Goal: Complete application form: Complete application form

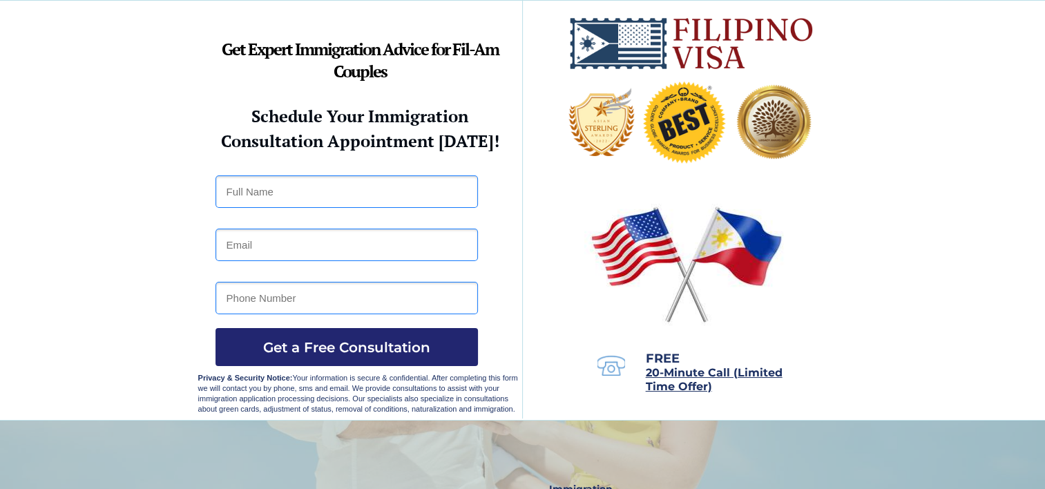
click at [323, 189] on input "text" at bounding box center [346, 191] width 262 height 32
type input "JOANNA B. ARRADAZA"
type input "jhoarradaza@gmail.com"
click at [300, 302] on input "tel" at bounding box center [346, 298] width 262 height 32
type input "09665767565"
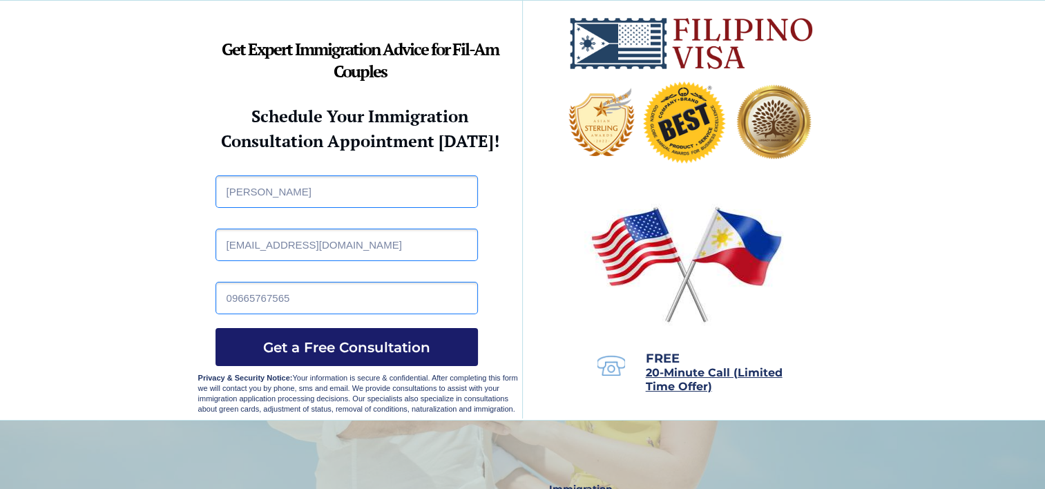
click at [394, 351] on span "Get a Free Consultation" at bounding box center [346, 347] width 262 height 17
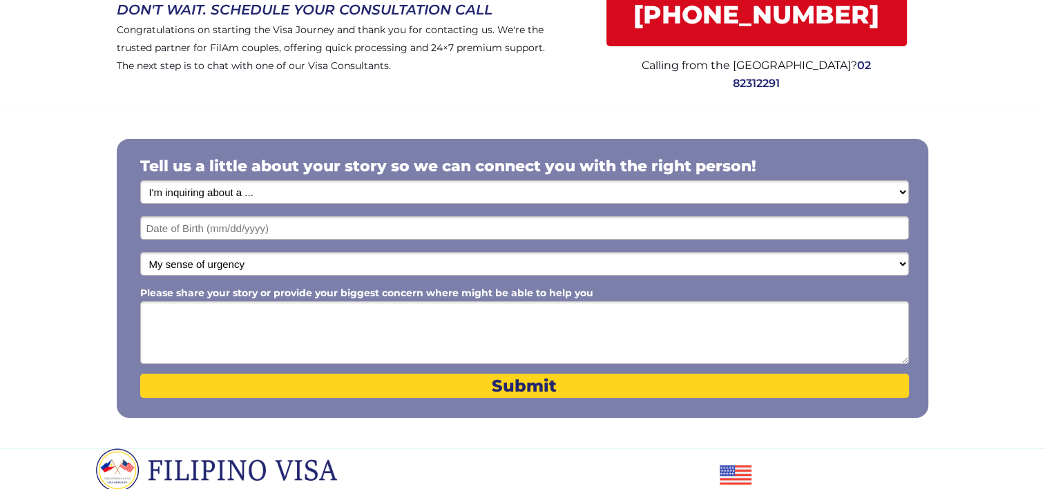
scroll to position [160, 0]
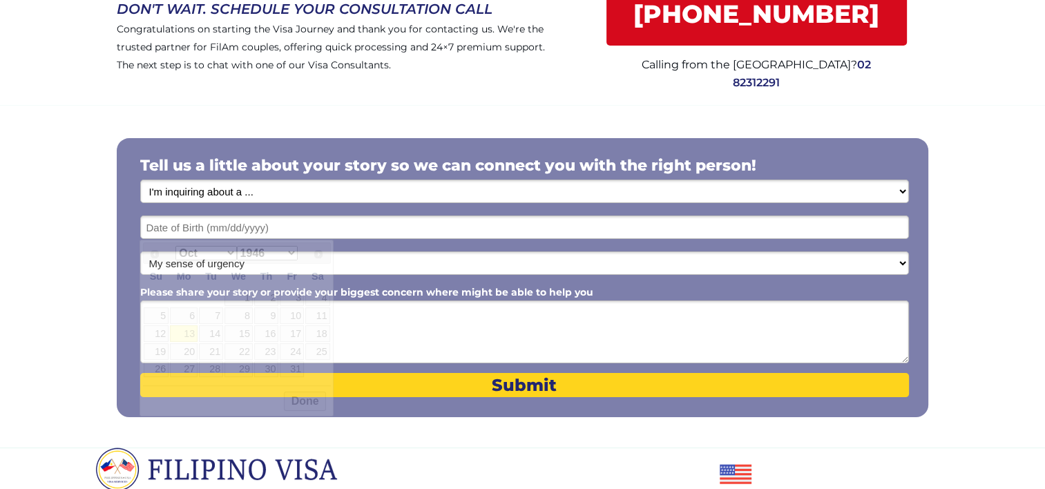
click at [321, 226] on input "text" at bounding box center [524, 226] width 769 height 23
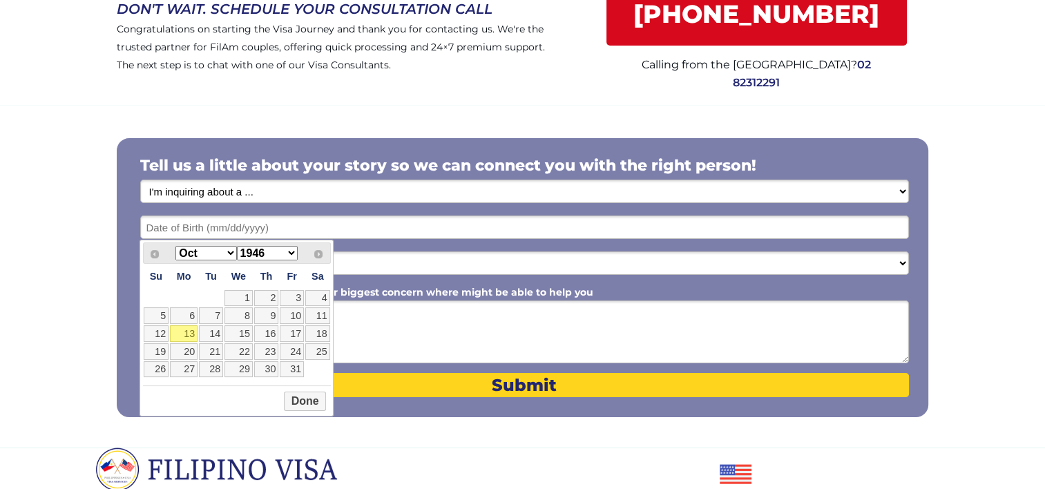
click at [226, 251] on select "Jan Feb Mar Apr May Jun Jul Aug Sep Oct Nov Dec" at bounding box center [205, 253] width 61 height 15
click at [272, 293] on link "2" at bounding box center [266, 298] width 24 height 17
type input "01/02/2025"
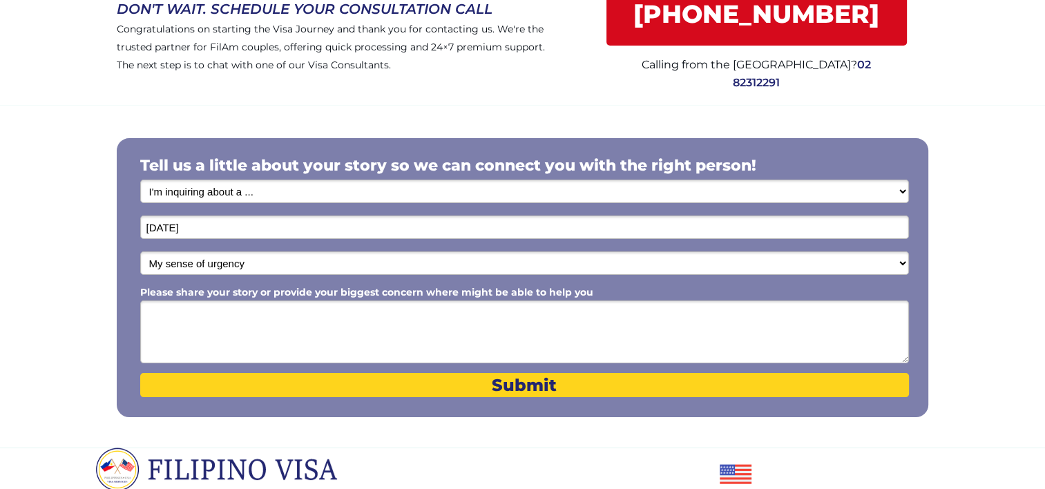
click at [272, 231] on input "01/02/2025" at bounding box center [524, 226] width 769 height 23
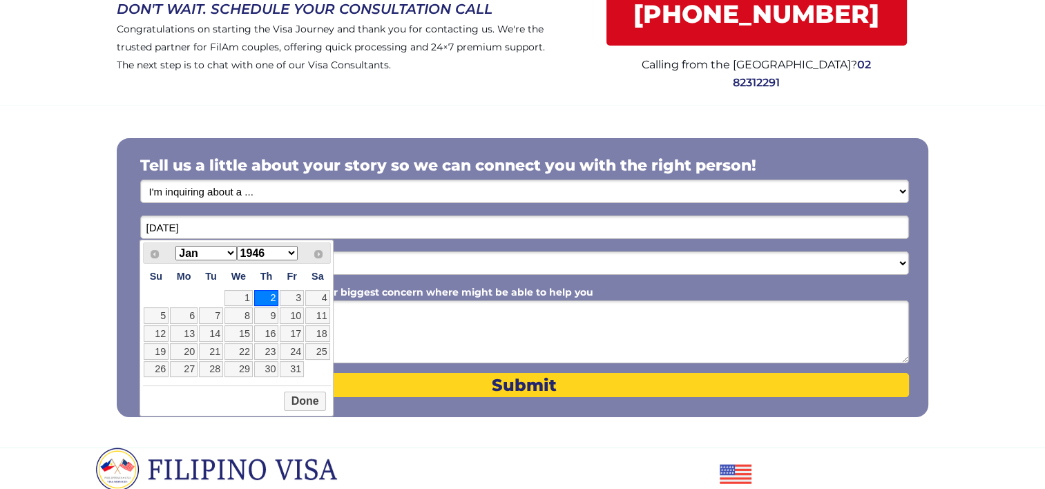
click at [291, 257] on select "1946 1947 1948 1949 1950 1951 1952 1953 1954 1955 1956 1957 1958 1959 1960 1961…" at bounding box center [267, 253] width 61 height 15
click at [315, 400] on button "Done" at bounding box center [305, 401] width 42 height 19
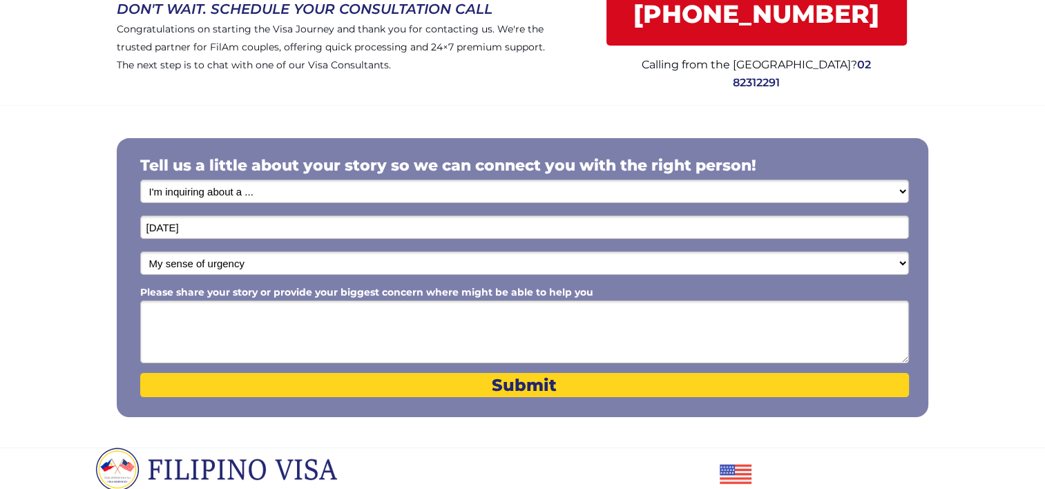
click at [251, 318] on textarea "Please share your story or provide your biggest concern where might be able to …" at bounding box center [524, 331] width 769 height 63
paste textarea "Good day! My name is Joanna B. Arradaza, and I am a 41-year-old licensed teache…"
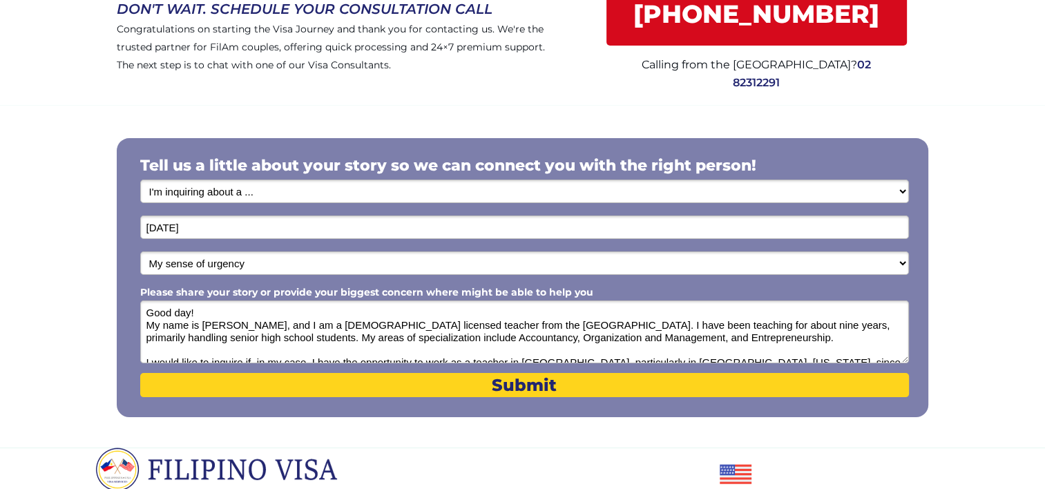
scroll to position [43, 0]
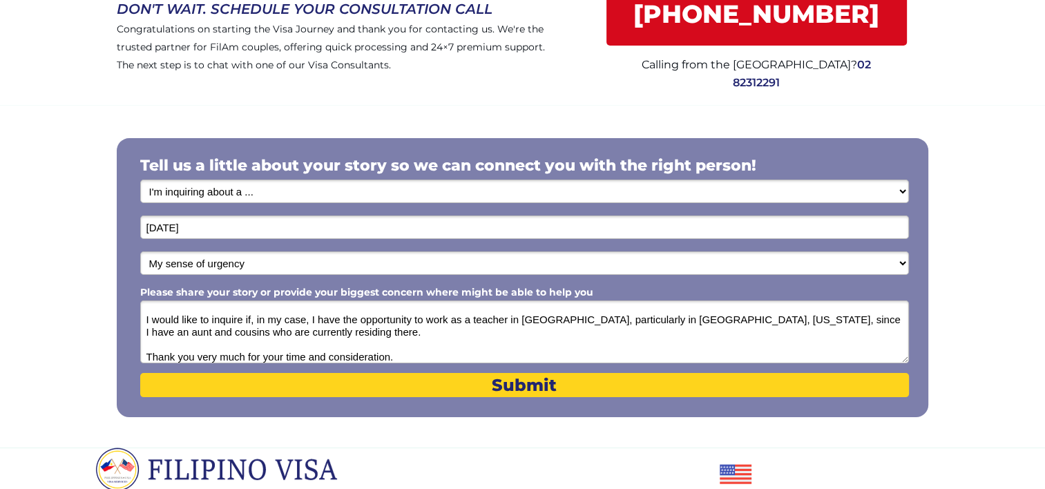
type textarea "Good day! My name is Joanna B. Arradaza, and I am a 41-year-old licensed teache…"
click at [291, 265] on select "My sense of urgency Low Priority - I'm just looking Medium High Priority - I ne…" at bounding box center [524, 262] width 769 height 23
select select "1803"
click at [140, 251] on select "My sense of urgency Low Priority - I'm just looking Medium High Priority - I ne…" at bounding box center [524, 262] width 769 height 23
click at [330, 193] on select "I'm inquiring about a ... I don't know or other services Retirement Visa for Th…" at bounding box center [524, 191] width 769 height 23
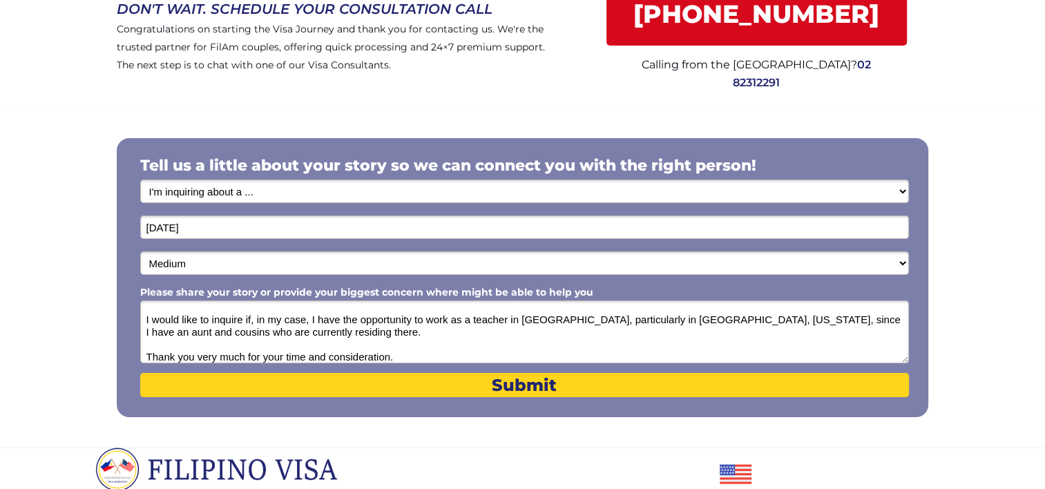
select select "1801"
click at [140, 180] on select "I'm inquiring about a ... I don't know or other services Retirement Visa for Th…" at bounding box center [524, 191] width 769 height 23
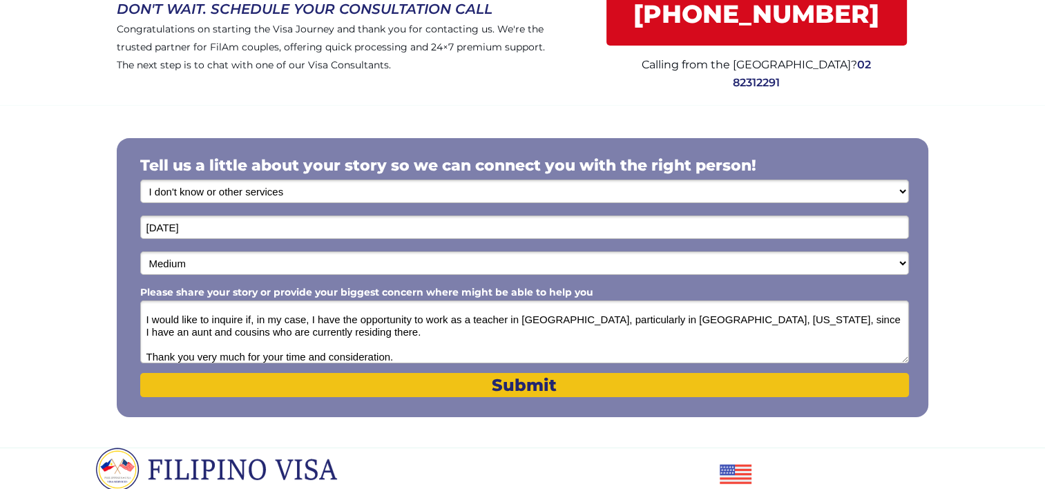
click at [378, 389] on span "Submit" at bounding box center [524, 385] width 769 height 20
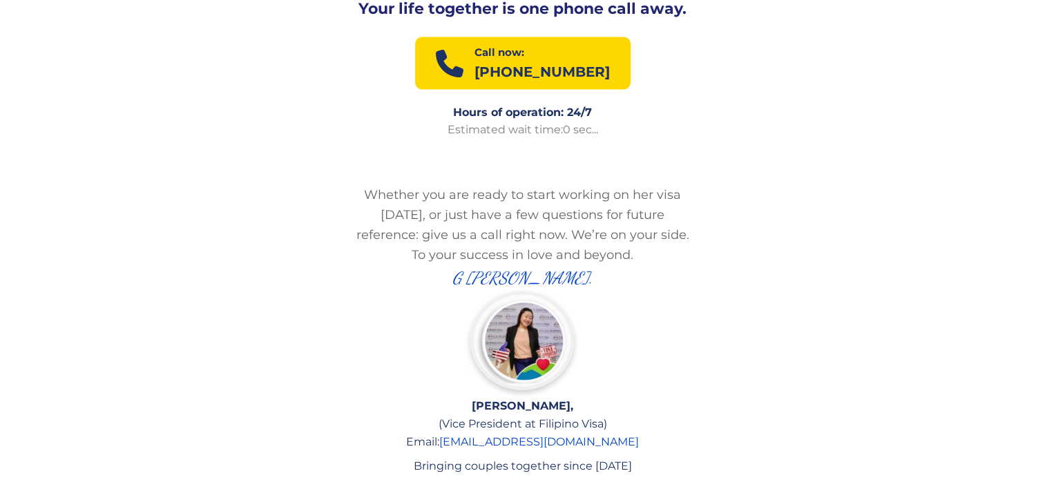
scroll to position [2567, 0]
